Goal: Use online tool/utility

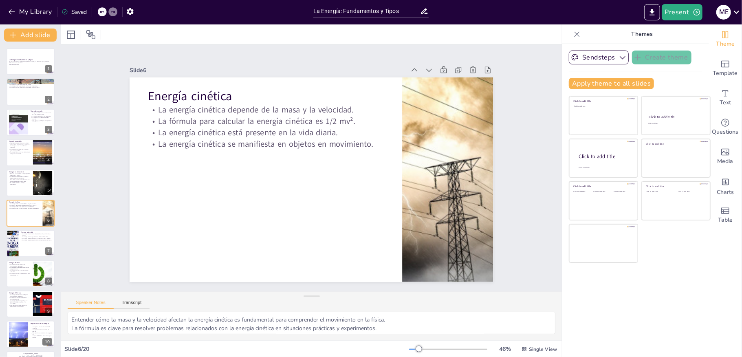
scroll to position [13, 0]
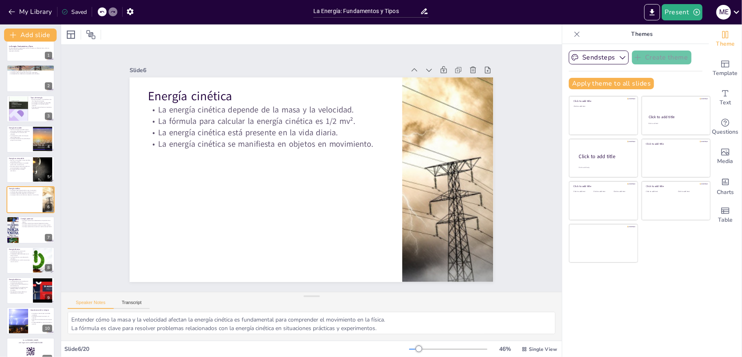
checkbox input "true"
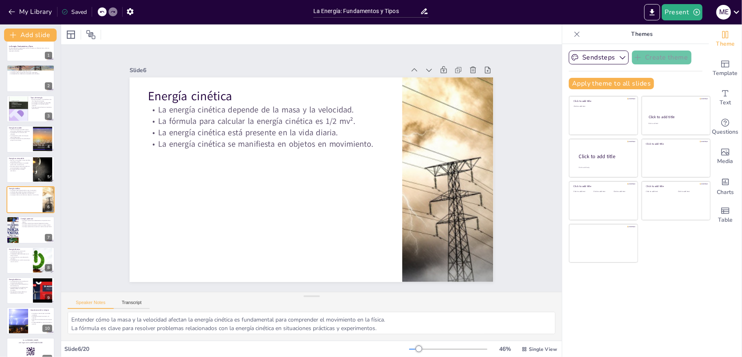
checkbox input "true"
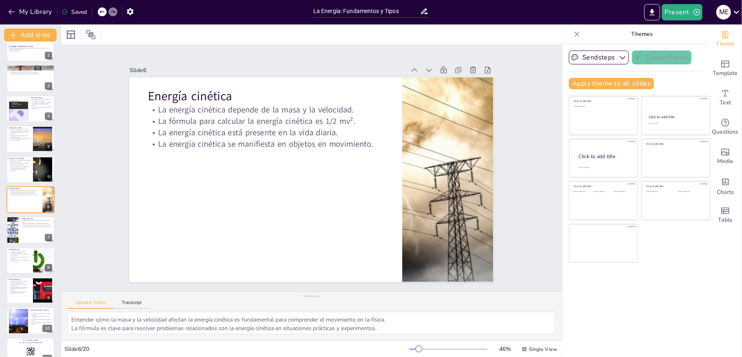
checkbox input "true"
